Goal: Check status

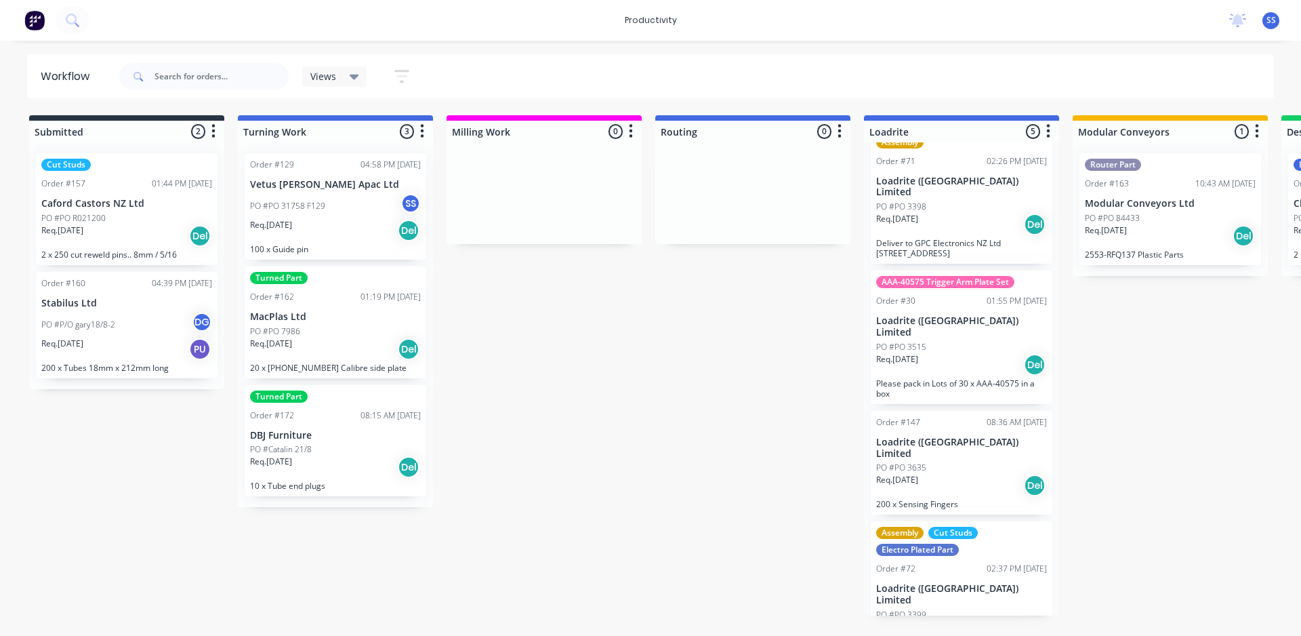
drag, startPoint x: 1007, startPoint y: 344, endPoint x: 804, endPoint y: 331, distance: 203.8
drag, startPoint x: 777, startPoint y: 349, endPoint x: 245, endPoint y: 357, distance: 532.1
drag, startPoint x: 606, startPoint y: 453, endPoint x: 575, endPoint y: 441, distance: 33.2
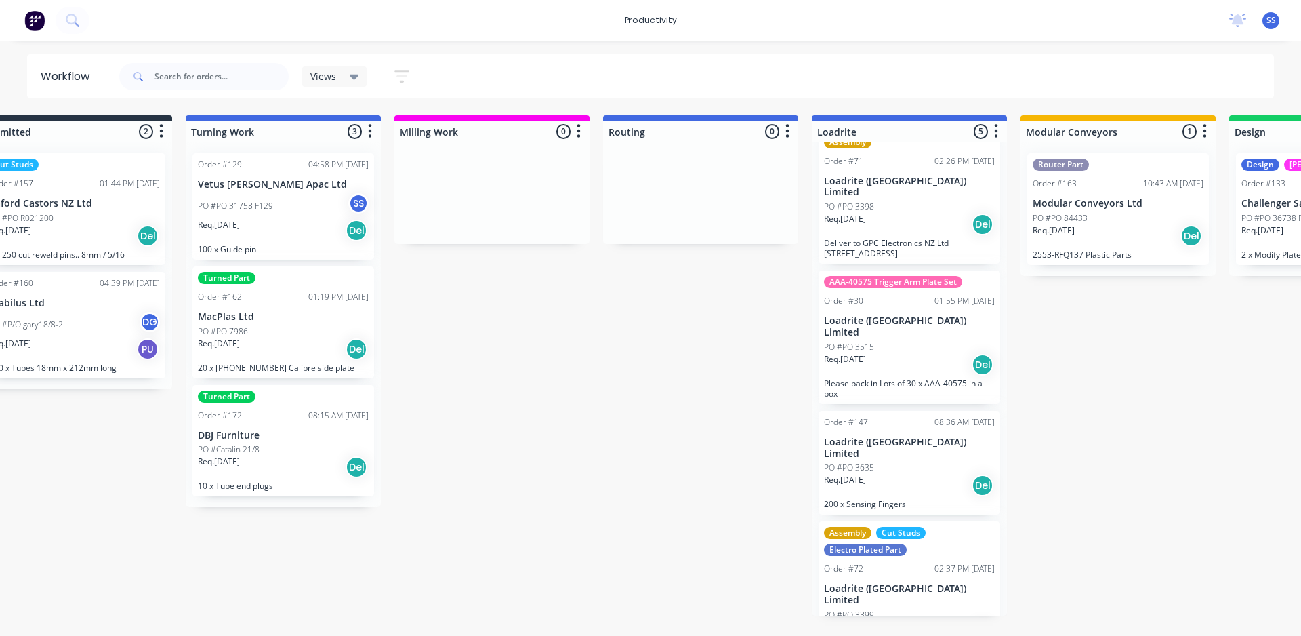
drag, startPoint x: 541, startPoint y: 381, endPoint x: 607, endPoint y: 373, distance: 66.8
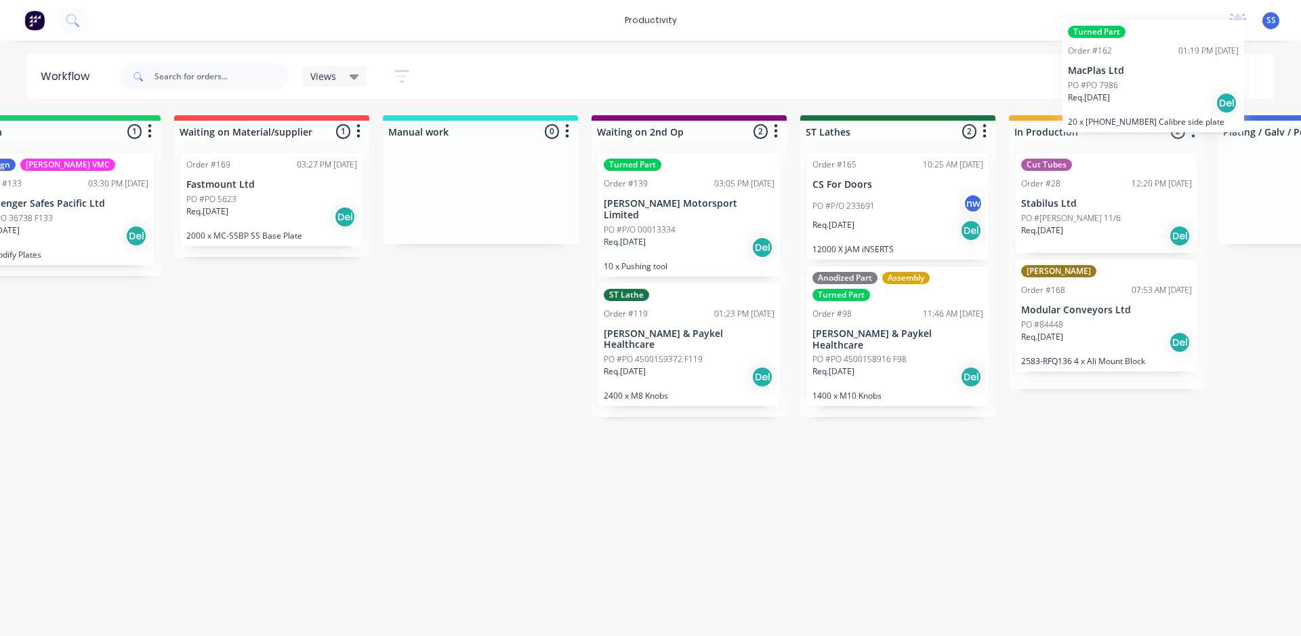
scroll to position [0, 1450]
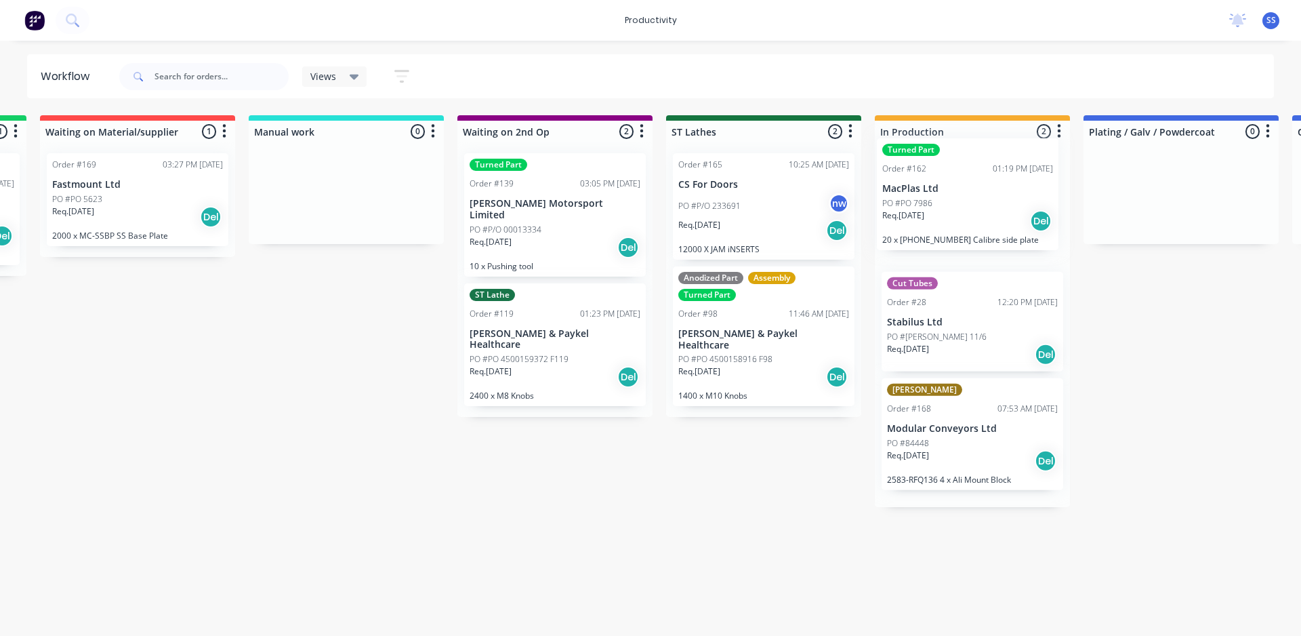
drag, startPoint x: 216, startPoint y: 330, endPoint x: 963, endPoint y: 202, distance: 757.8
click at [963, 202] on div "Submitted 2 Sort By Created date Required date Order number Customer name Most …" at bounding box center [259, 365] width 3440 height 500
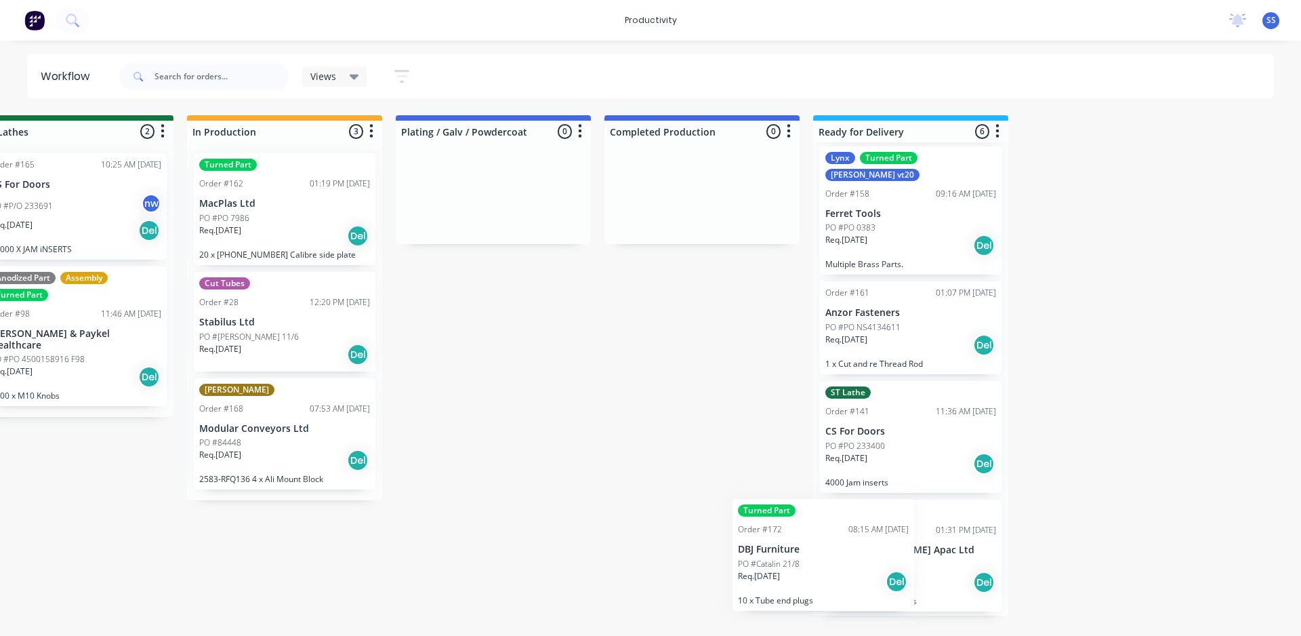
scroll to position [237, 0]
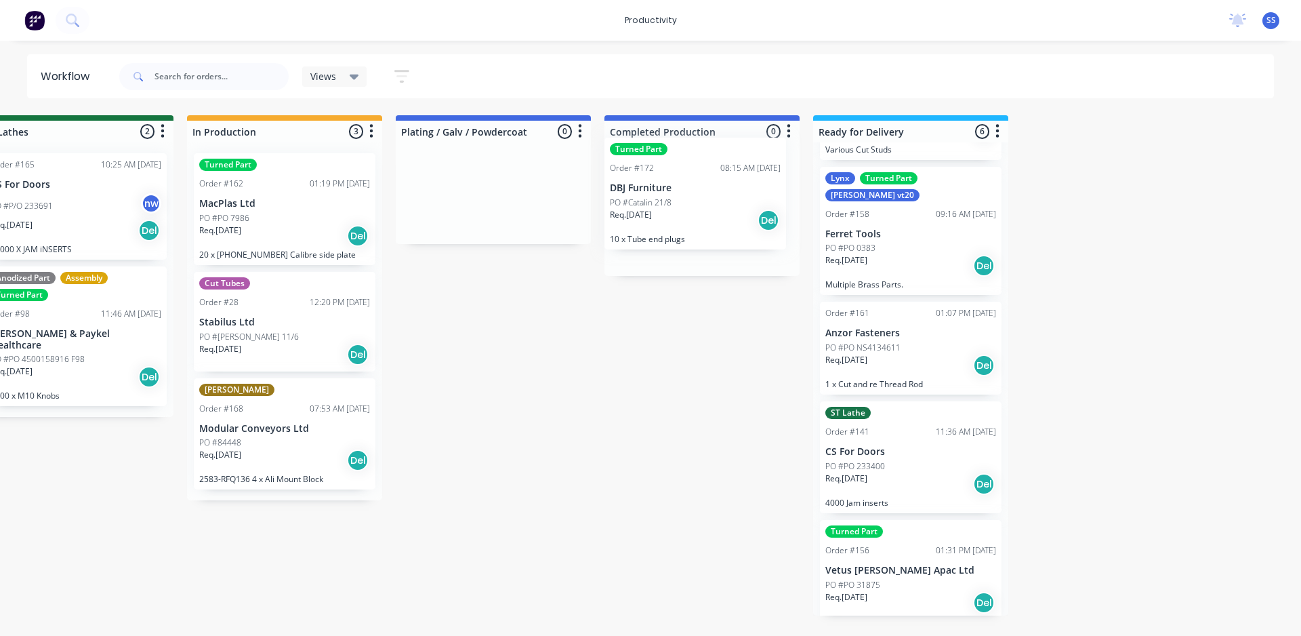
drag, startPoint x: 314, startPoint y: 334, endPoint x: 687, endPoint y: 205, distance: 393.8
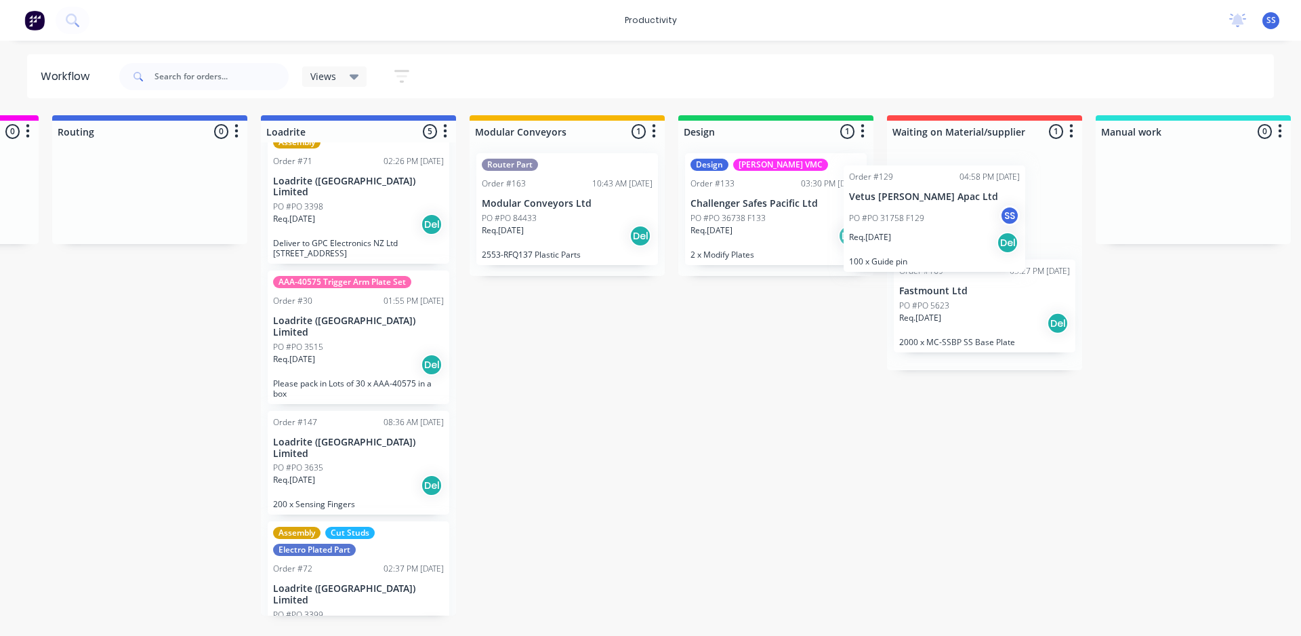
scroll to position [0, 609]
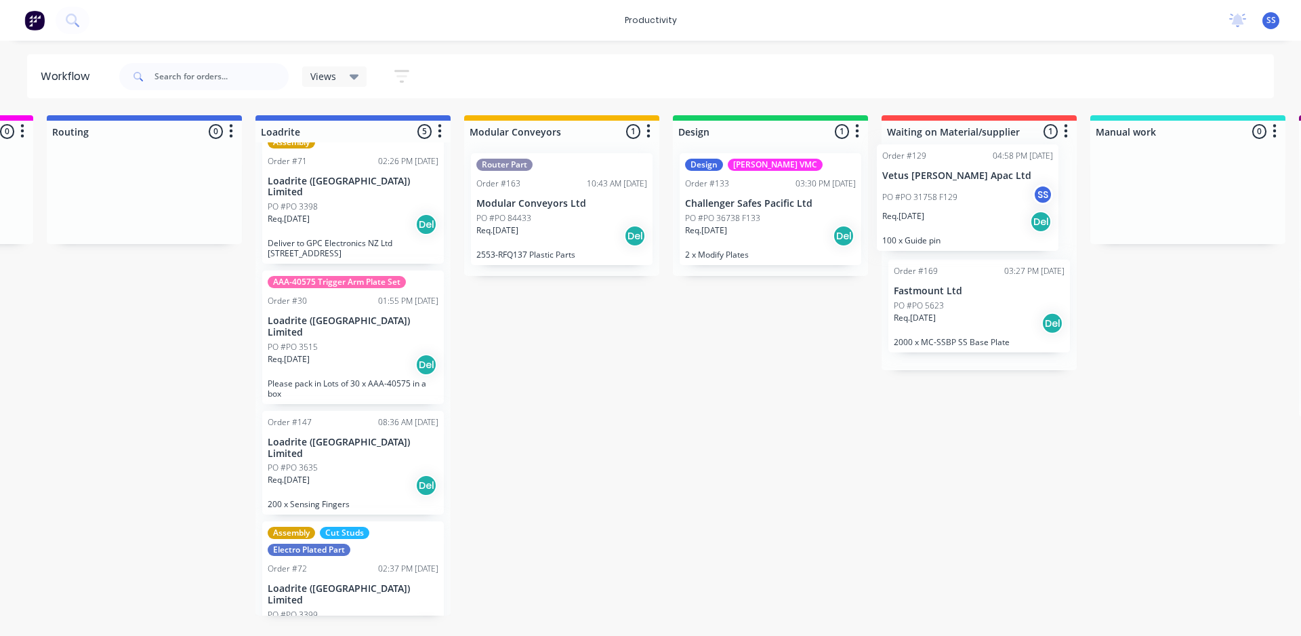
drag, startPoint x: 327, startPoint y: 205, endPoint x: 937, endPoint y: 192, distance: 610.8
click at [937, 192] on div "Submitted 2 Sort By Created date Required date Order number Customer name Most …" at bounding box center [1101, 365] width 3440 height 500
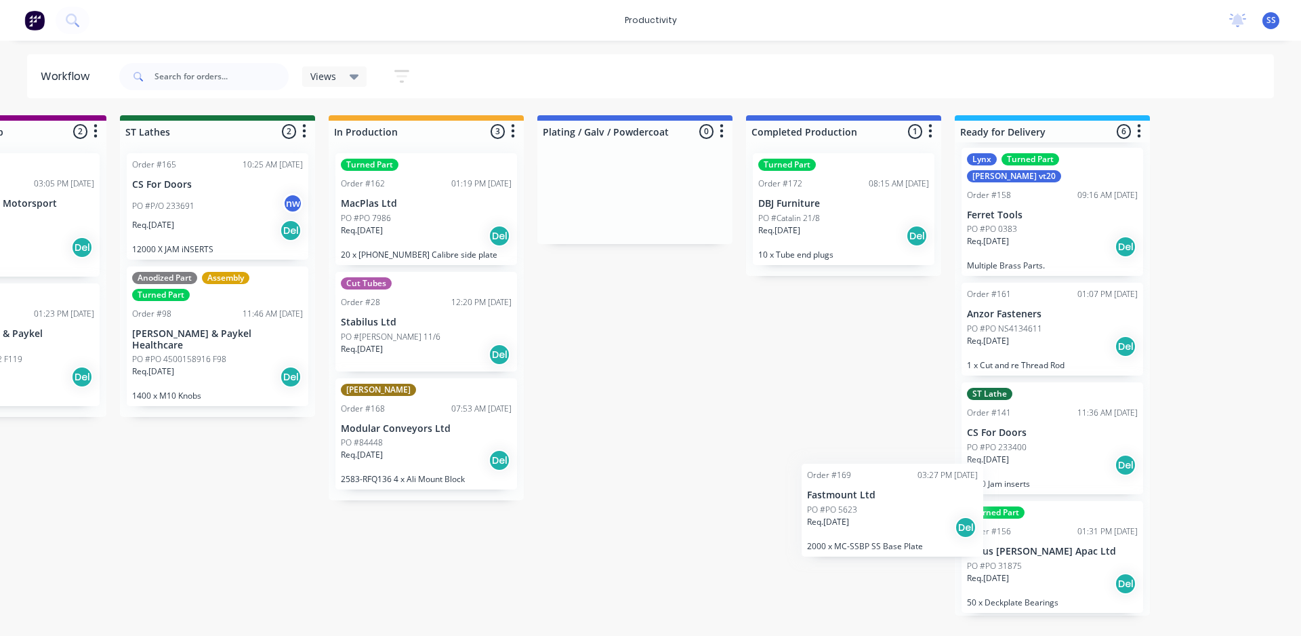
scroll to position [237, 0]
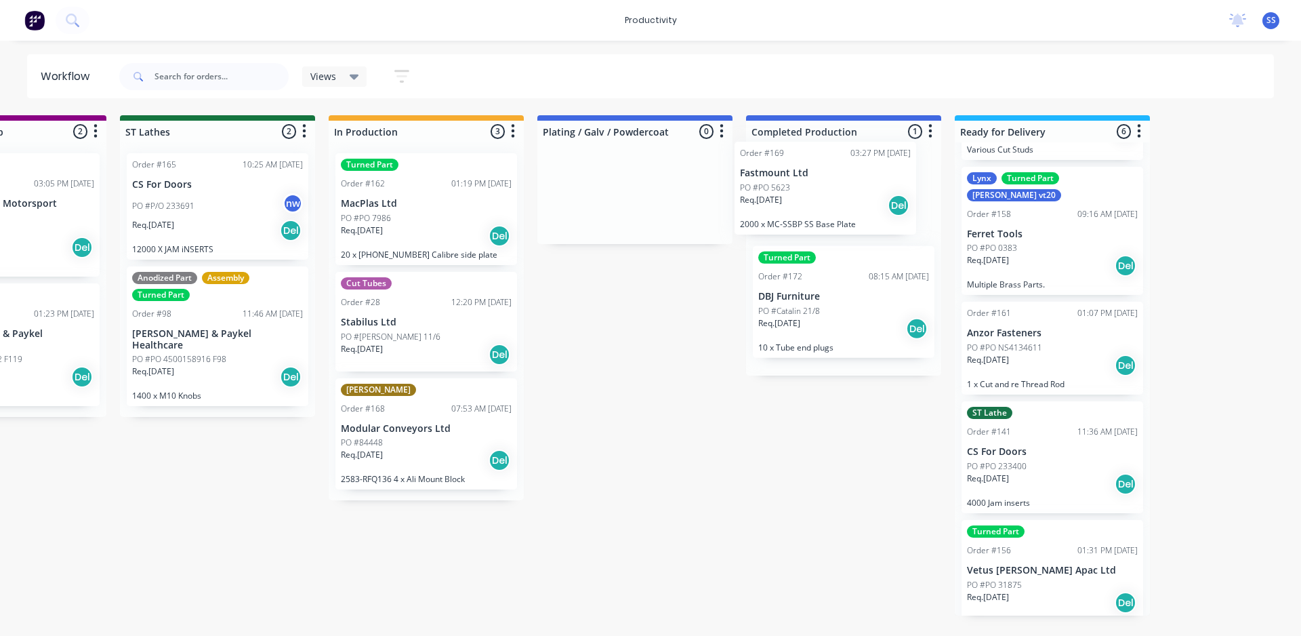
drag, startPoint x: 928, startPoint y: 315, endPoint x: 782, endPoint y: 190, distance: 192.2
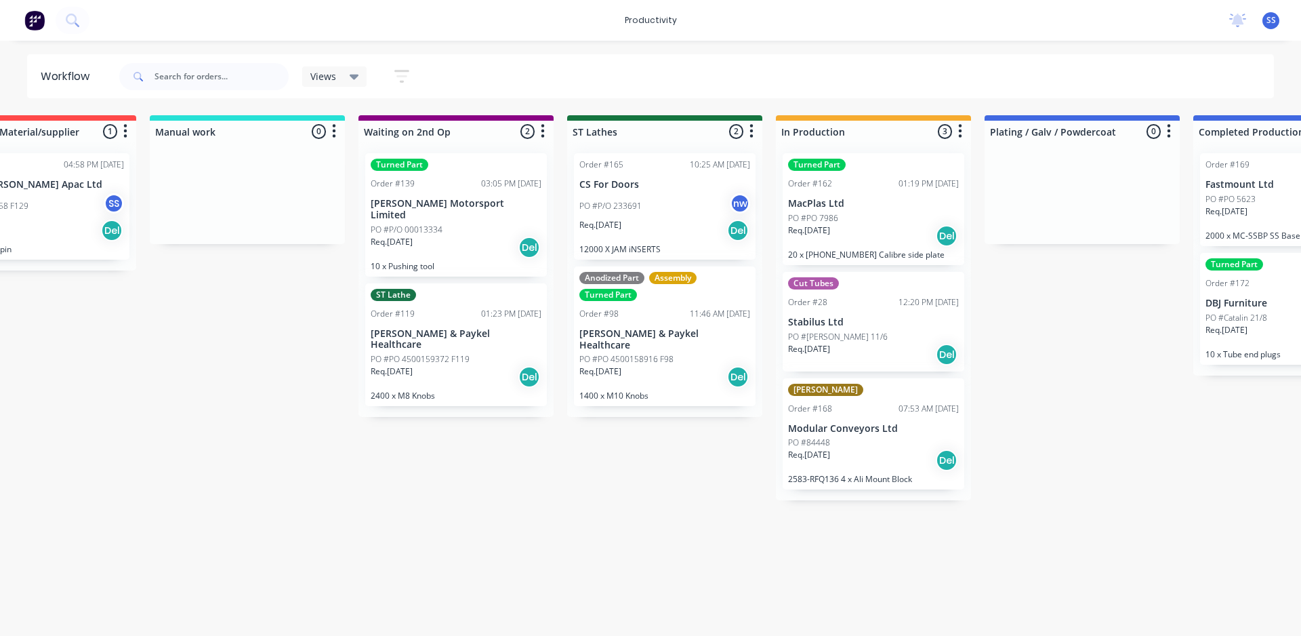
scroll to position [0, 1535]
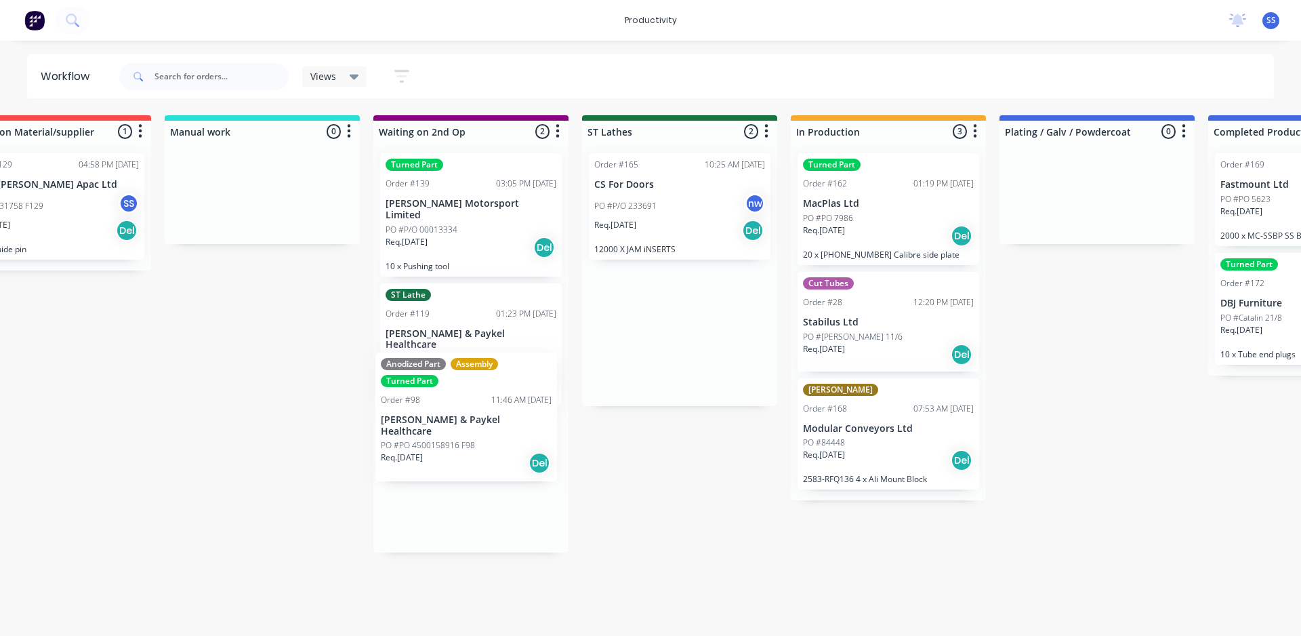
drag, startPoint x: 674, startPoint y: 363, endPoint x: 453, endPoint y: 449, distance: 236.9
click at [454, 453] on div "Submitted 2 Sort By Created date Required date Order number Customer name Most …" at bounding box center [175, 365] width 3440 height 500
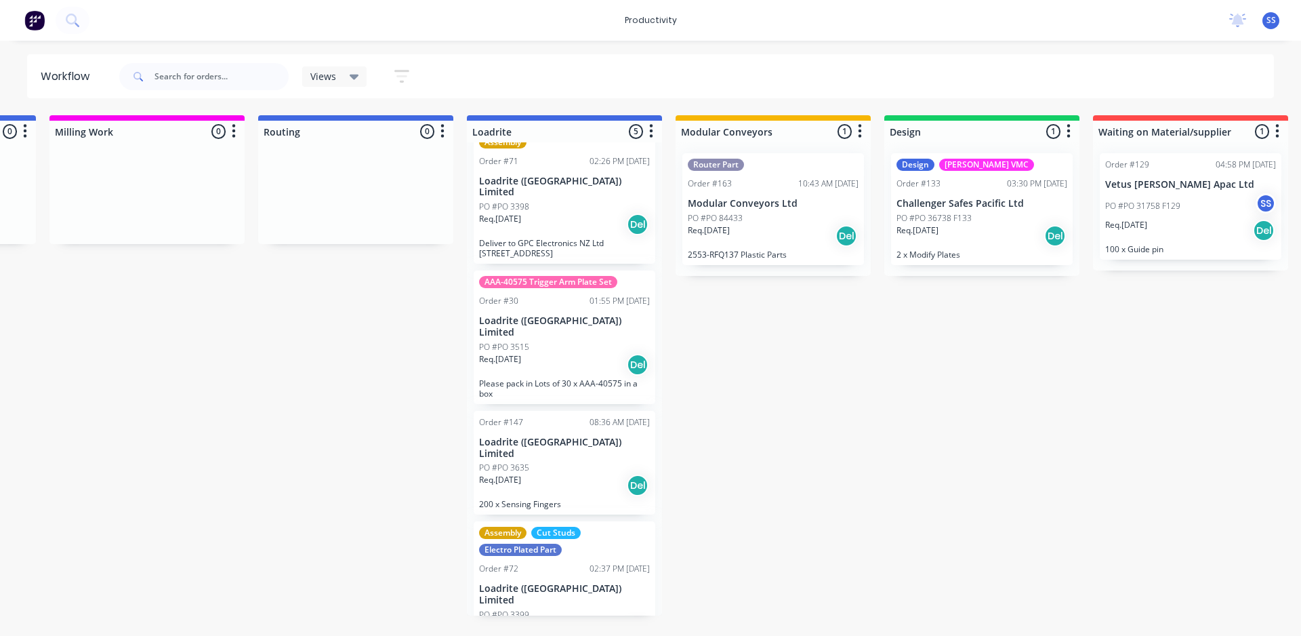
scroll to position [0, 417]
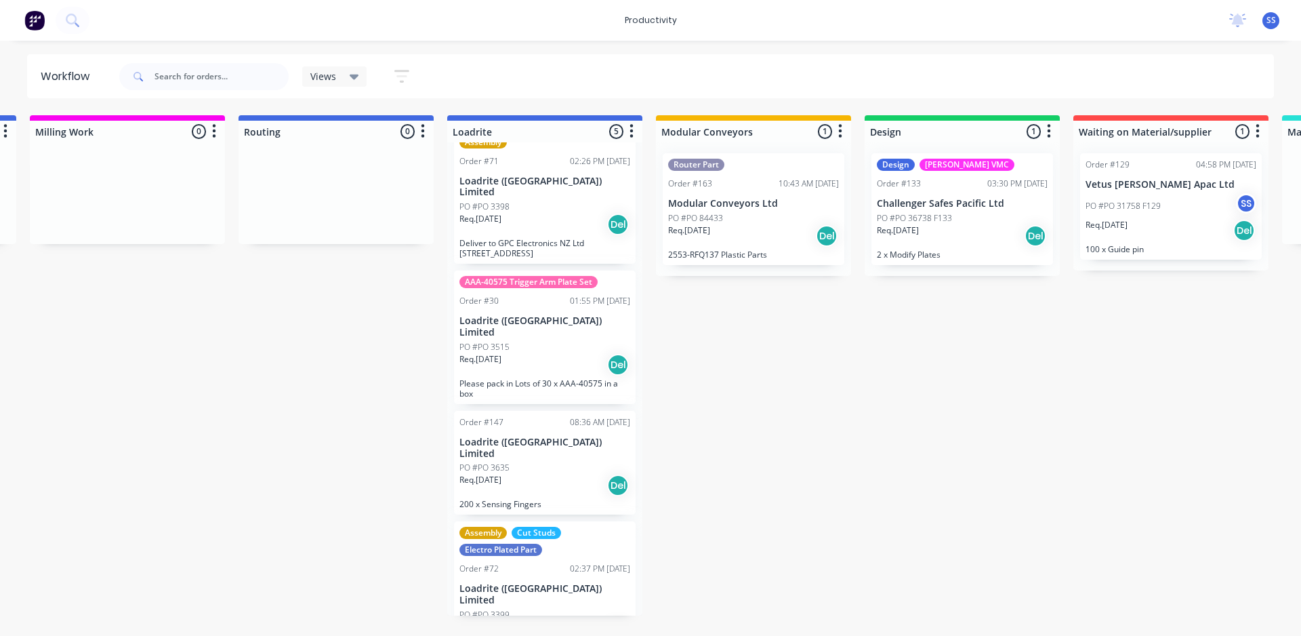
click at [779, 220] on div "PO #PO 84433" at bounding box center [753, 218] width 171 height 12
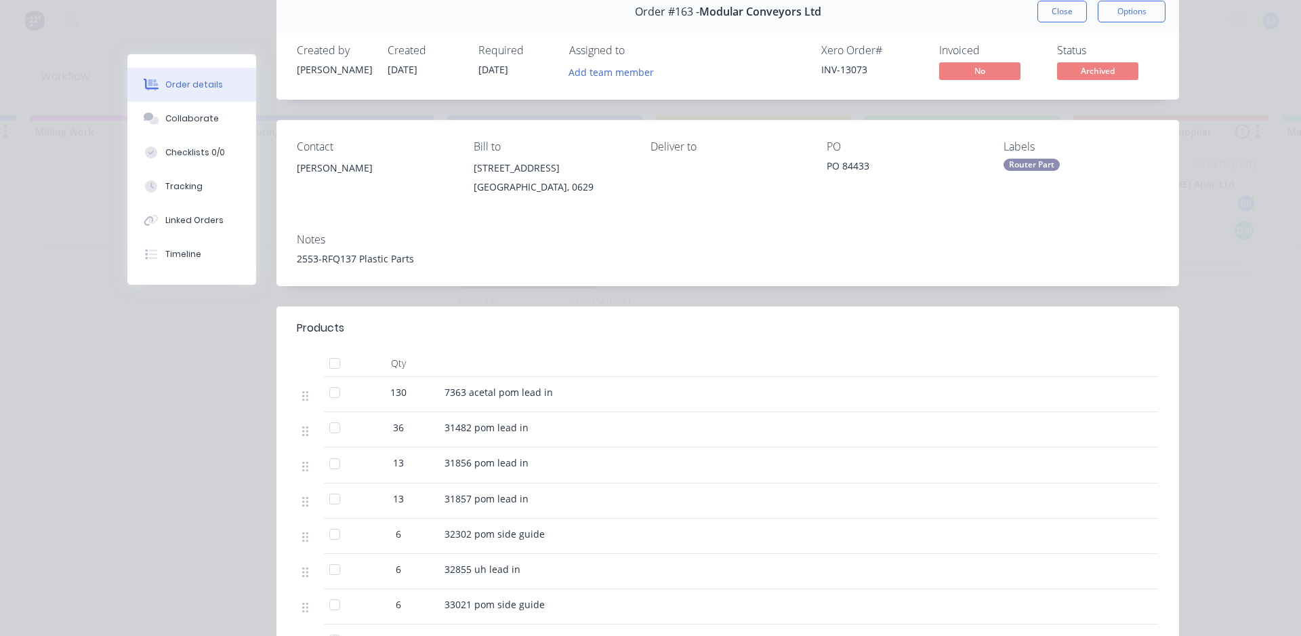
scroll to position [0, 0]
